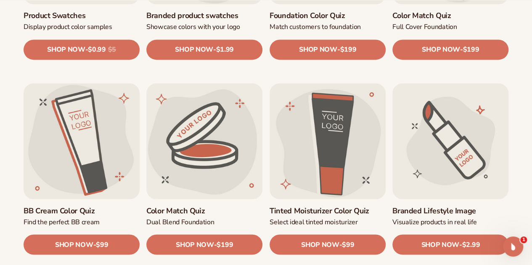
scroll to position [673, 0]
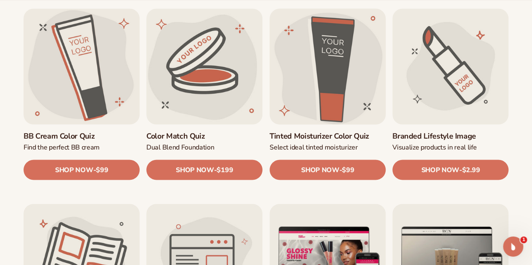
click at [343, 132] on link "Tinted Moisturizer Color Quiz" at bounding box center [328, 137] width 116 height 10
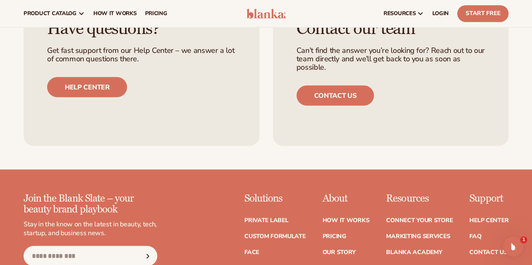
scroll to position [589, 0]
